Goal: Ask a question

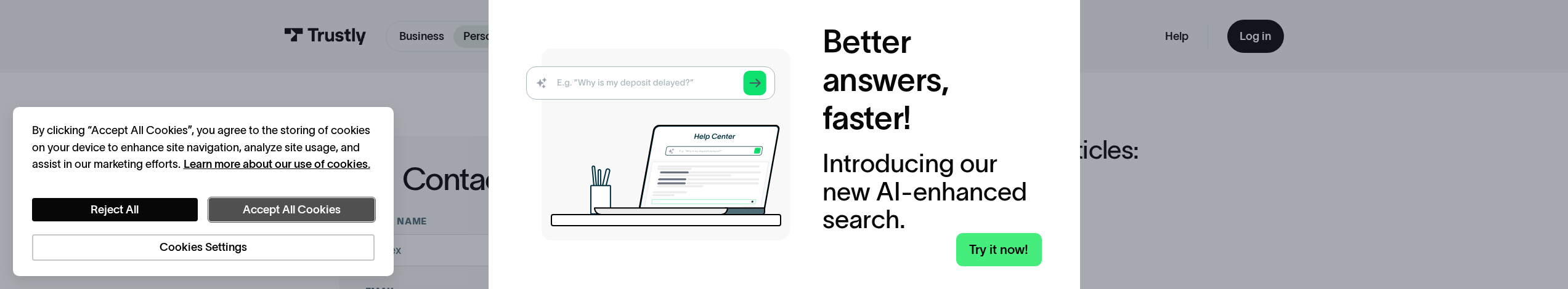
click at [309, 215] on button "Accept All Cookies" at bounding box center [291, 210] width 166 height 24
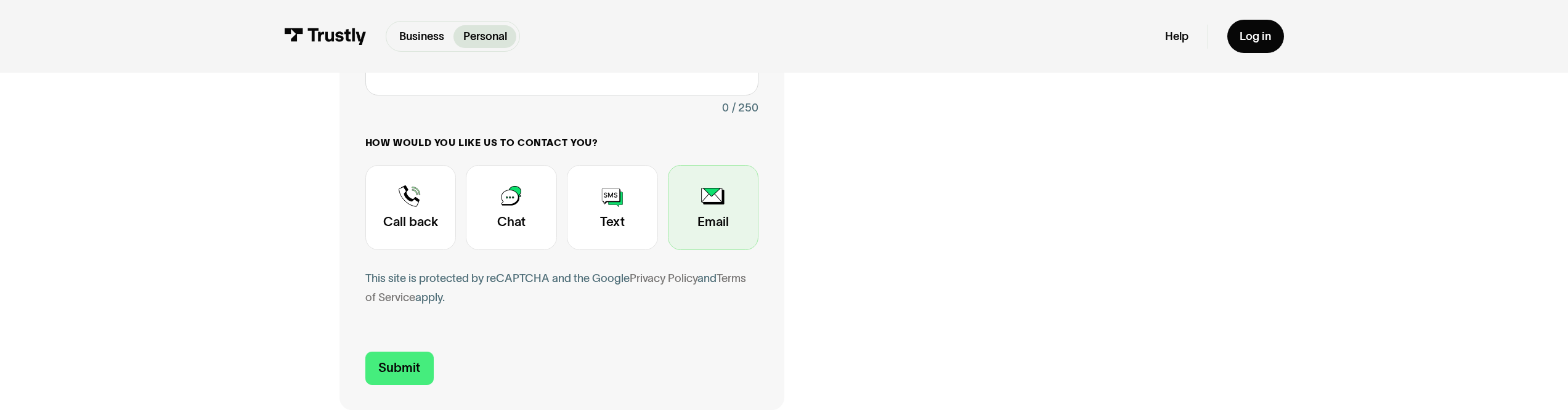
scroll to position [385, 0]
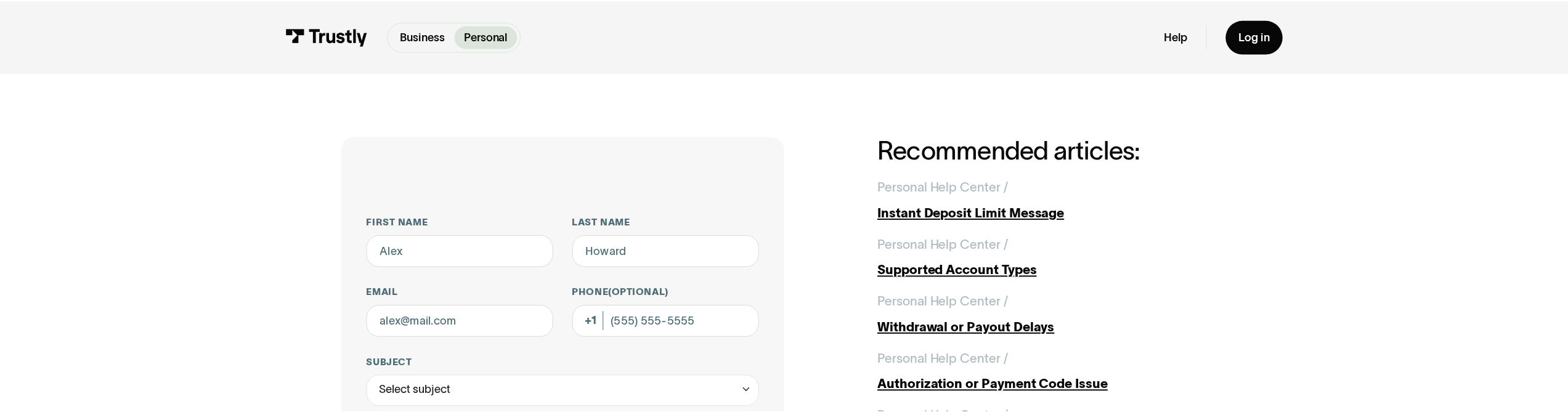
scroll to position [385, 0]
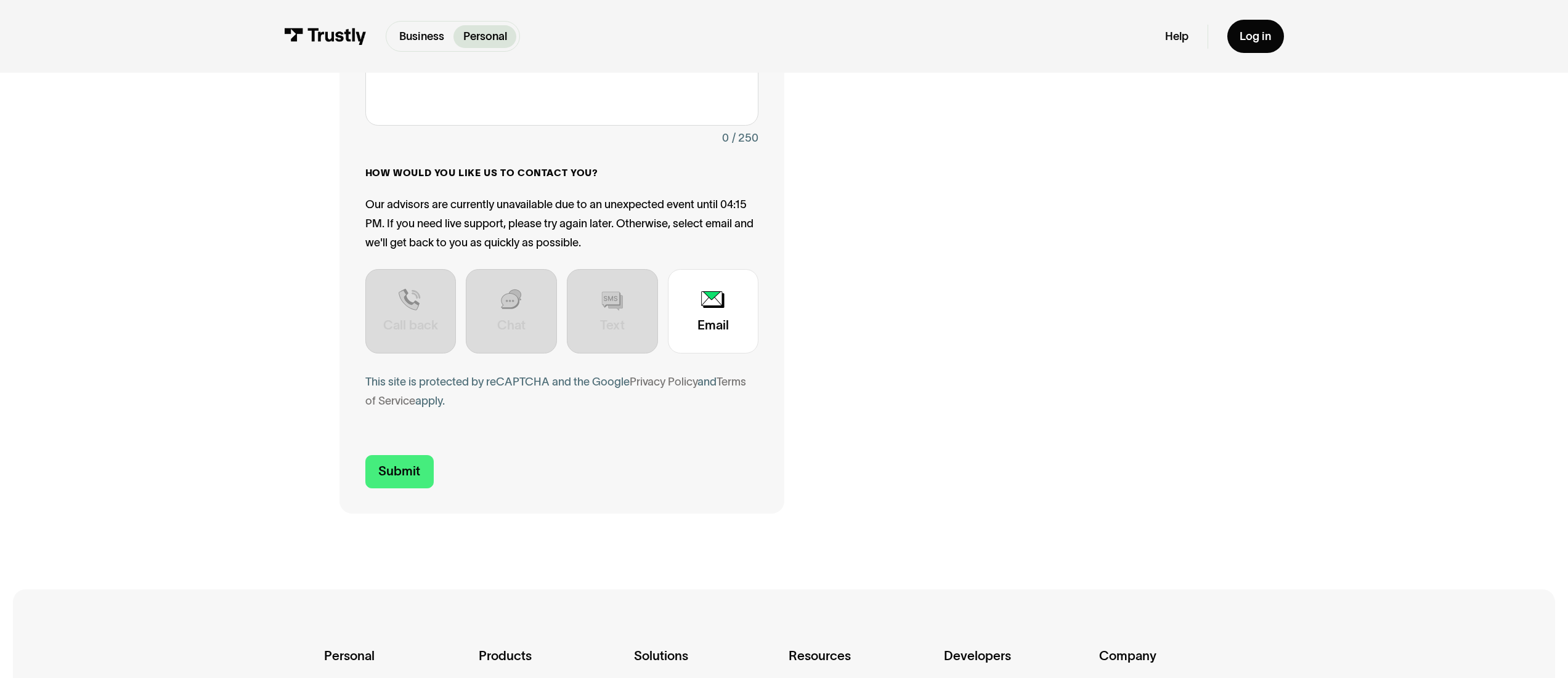
scroll to position [412, 0]
